Goal: Browse casually

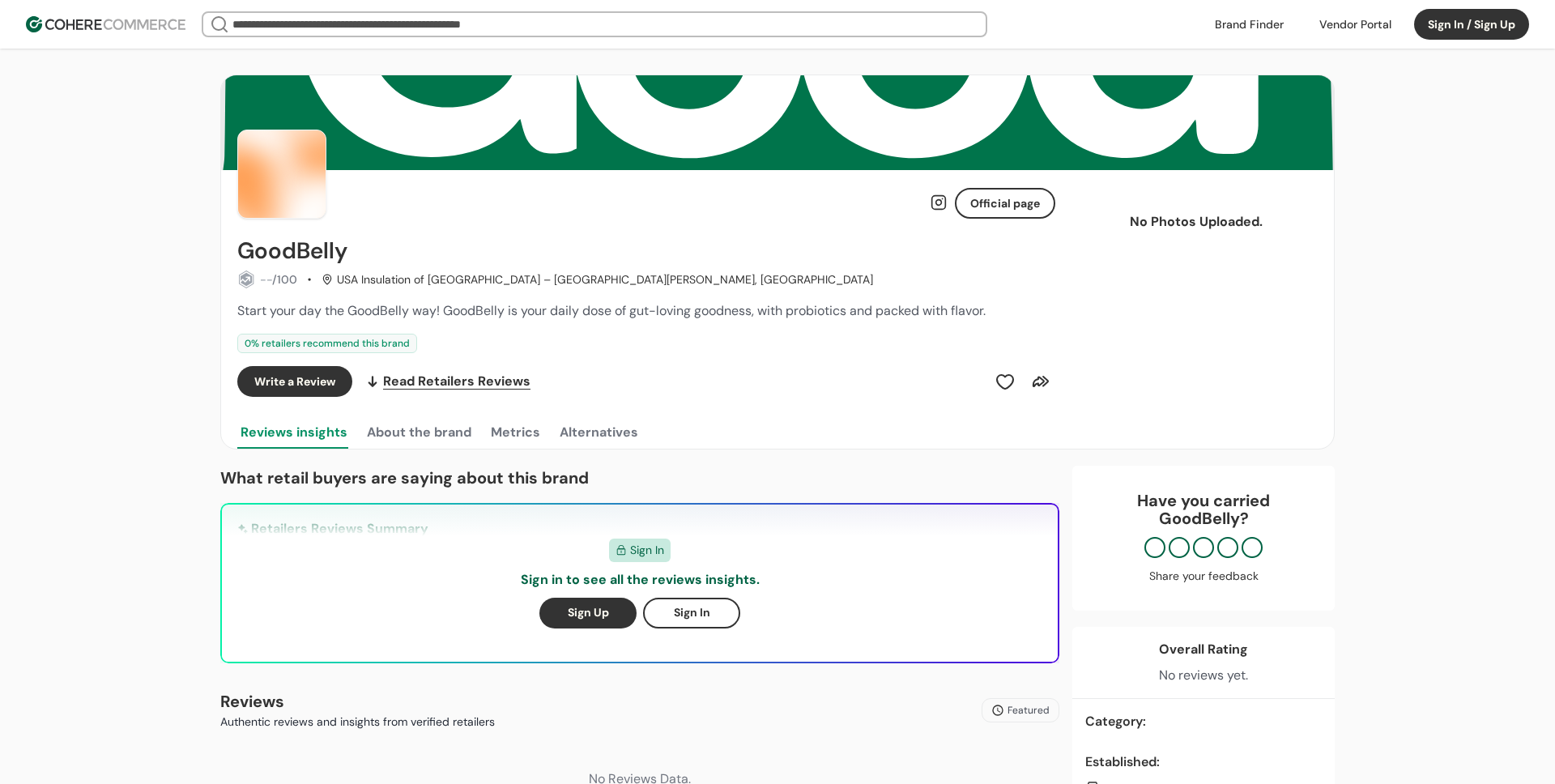
click at [536, 312] on span "Start your day the GoodBelly way! GoodBelly is your daily dose of gut-loving go…" at bounding box center [611, 310] width 749 height 17
click at [676, 283] on div "-- /100 USA Insulation of Boulder – Fort Collins, CO" at bounding box center [646, 280] width 818 height 18
click at [577, 303] on span "Start your day the GoodBelly way! GoodBelly is your daily dose of gut-loving go…" at bounding box center [611, 310] width 749 height 17
click at [550, 316] on span "Start your day the GoodBelly way! GoodBelly is your daily dose of gut-loving go…" at bounding box center [611, 310] width 749 height 17
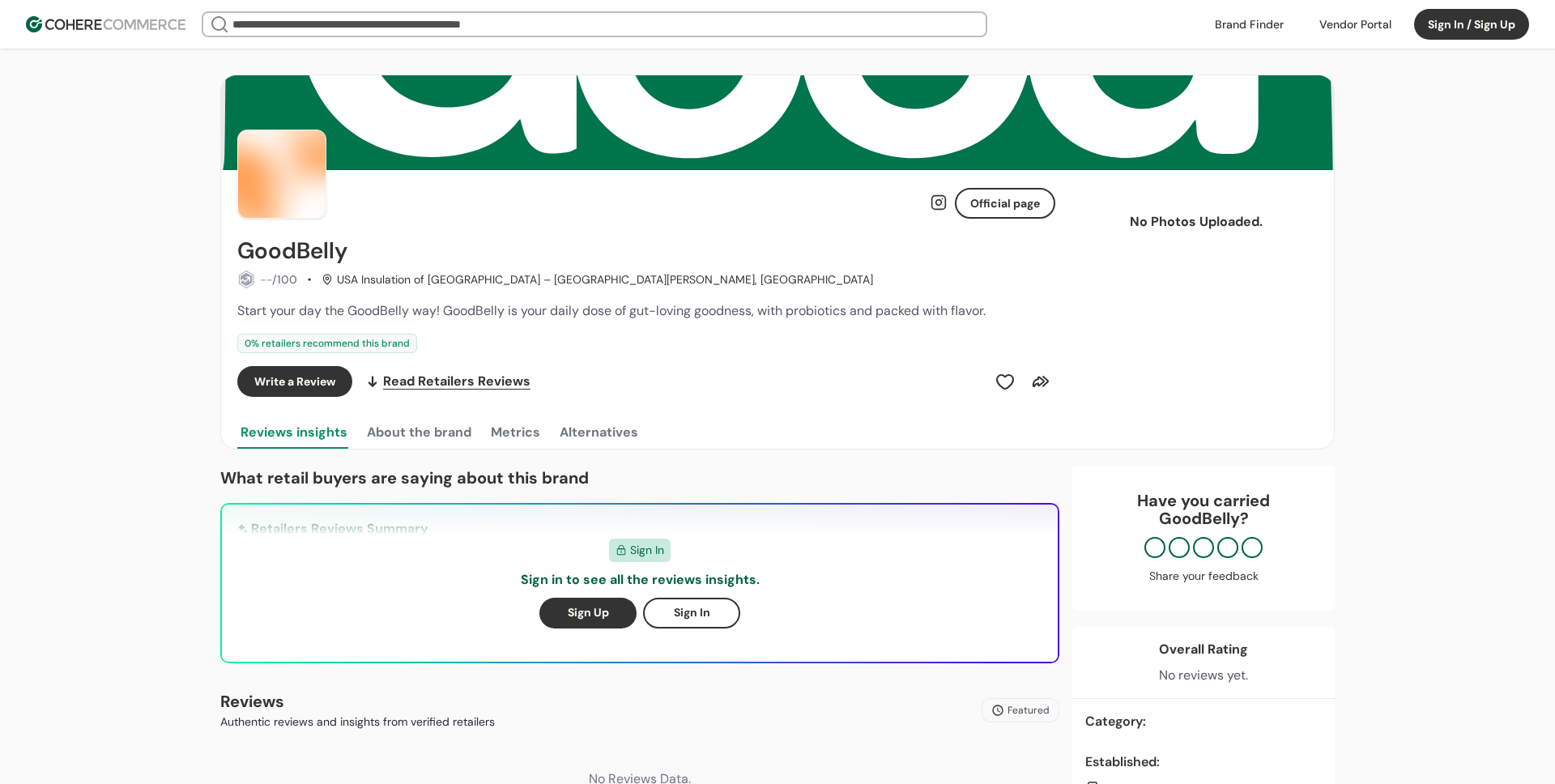
click at [585, 312] on span "Start your day the GoodBelly way! GoodBelly is your daily dose of gut-loving go…" at bounding box center [611, 310] width 749 height 17
click at [555, 313] on span "Start your day the GoodBelly way! GoodBelly is your daily dose of gut-loving go…" at bounding box center [611, 310] width 749 height 17
